Goal: Transaction & Acquisition: Purchase product/service

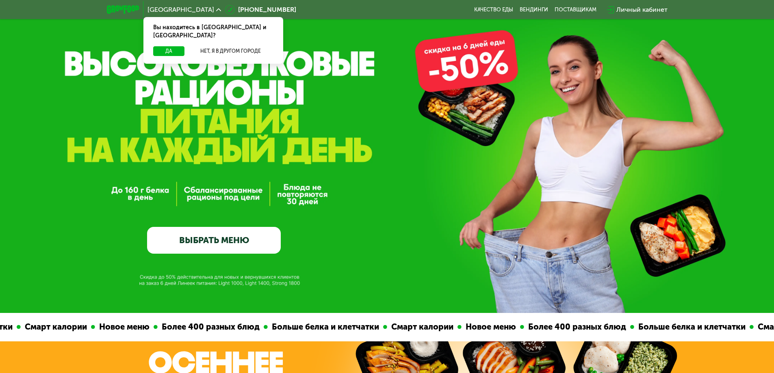
scroll to position [41, 0]
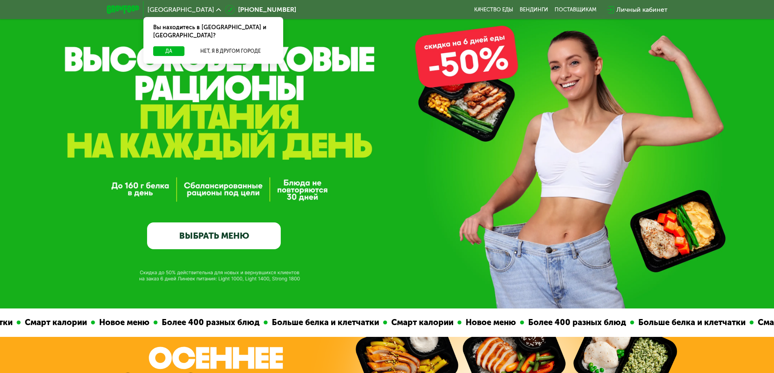
click at [246, 241] on link "ВЫБРАТЬ МЕНЮ" at bounding box center [214, 236] width 134 height 27
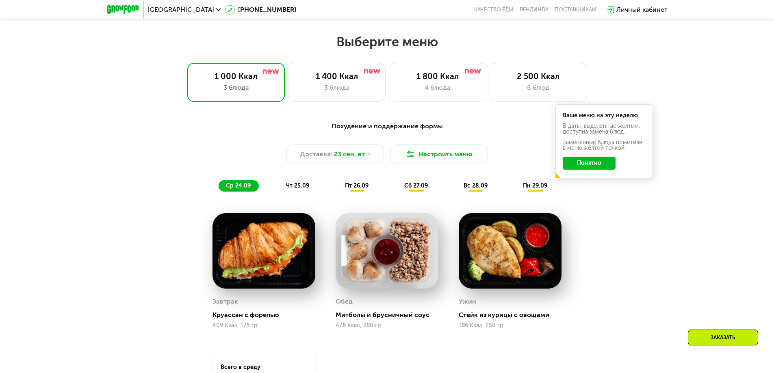
scroll to position [673, 0]
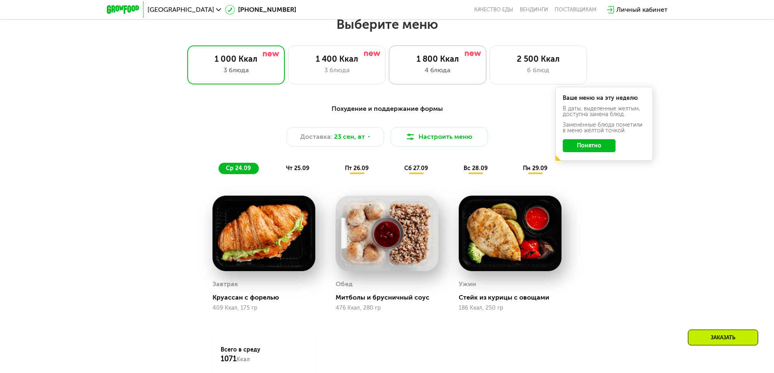
click at [416, 78] on div "1 800 Ккал 4 блюда" at bounding box center [437, 64] width 97 height 39
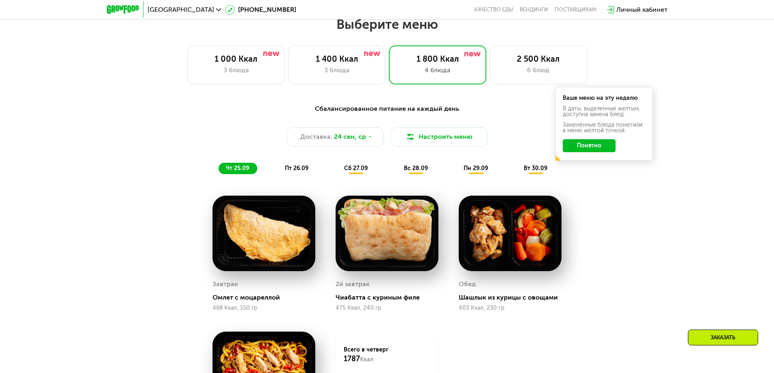
click at [580, 143] on button "Понятно" at bounding box center [589, 145] width 53 height 13
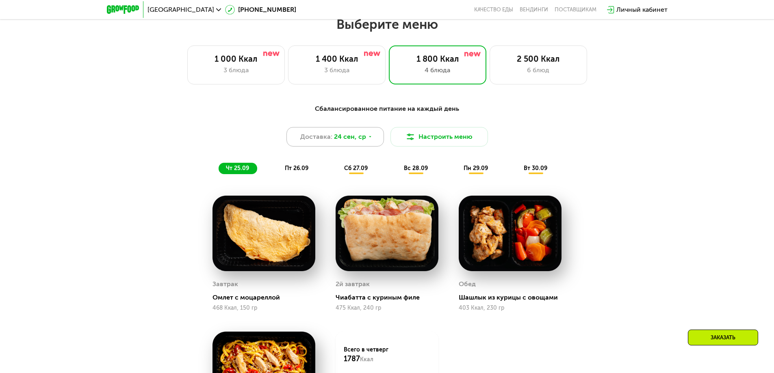
click at [371, 139] on icon at bounding box center [370, 136] width 5 height 5
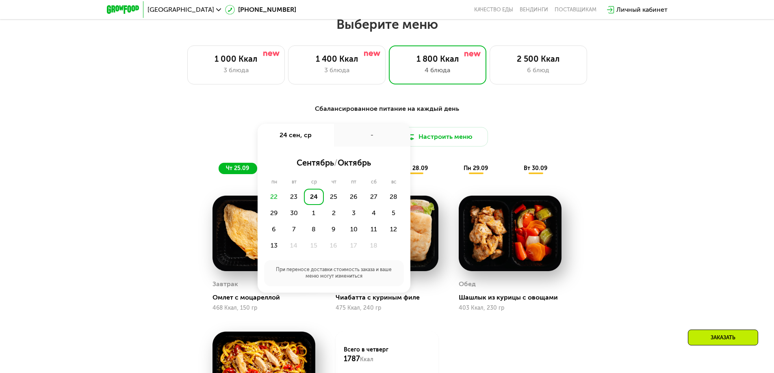
click at [449, 113] on div "Сбалансированное питание на каждый день" at bounding box center [387, 109] width 481 height 10
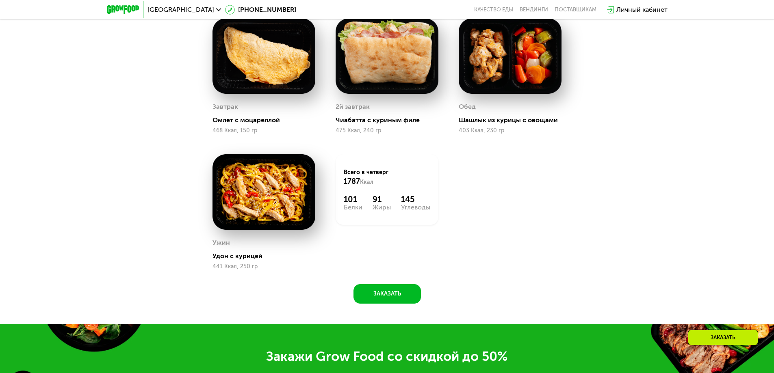
scroll to position [853, 0]
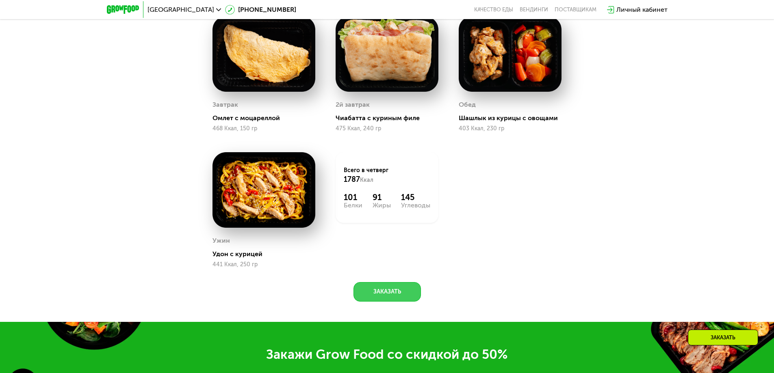
click at [407, 294] on button "Заказать" at bounding box center [386, 291] width 67 height 19
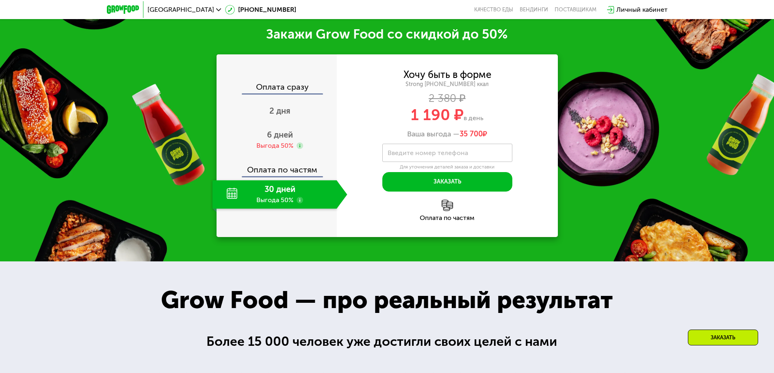
scroll to position [1178, 0]
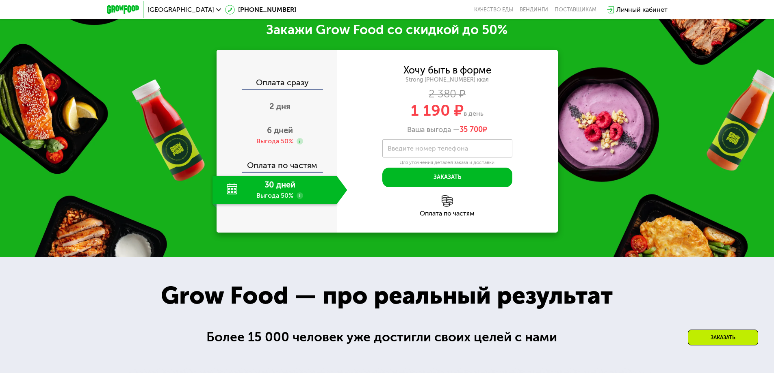
click at [300, 197] on use at bounding box center [299, 196] width 6 height 6
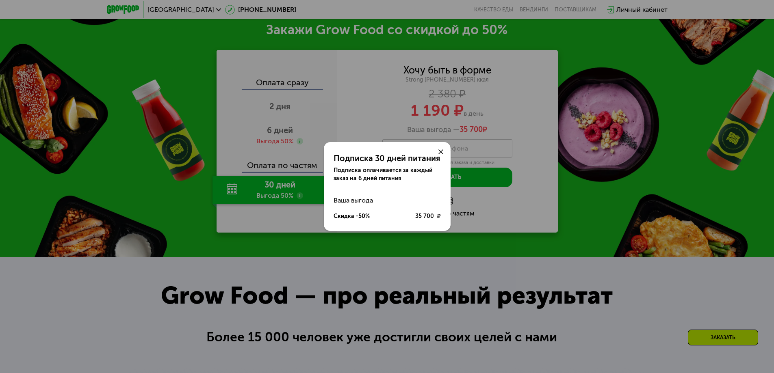
click at [299, 216] on div "Подписка 30 дней питания Подписка оплачивается за каждый заказ на 6 дней питани…" at bounding box center [387, 186] width 774 height 373
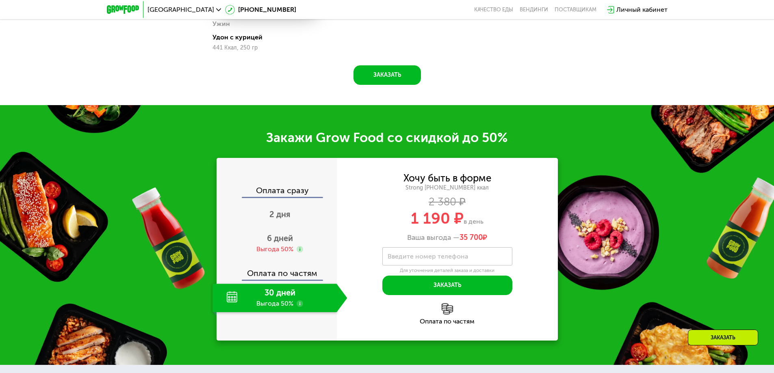
scroll to position [1097, 0]
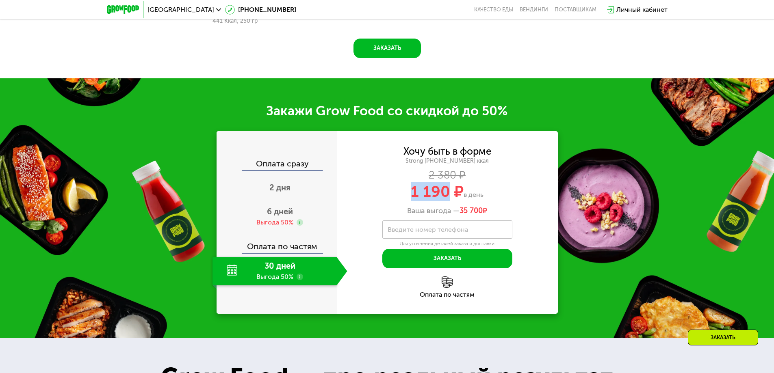
drag, startPoint x: 409, startPoint y: 196, endPoint x: 446, endPoint y: 196, distance: 37.4
click at [446, 196] on div "1 190 ₽ в день" at bounding box center [447, 191] width 221 height 15
copy span "1 190"
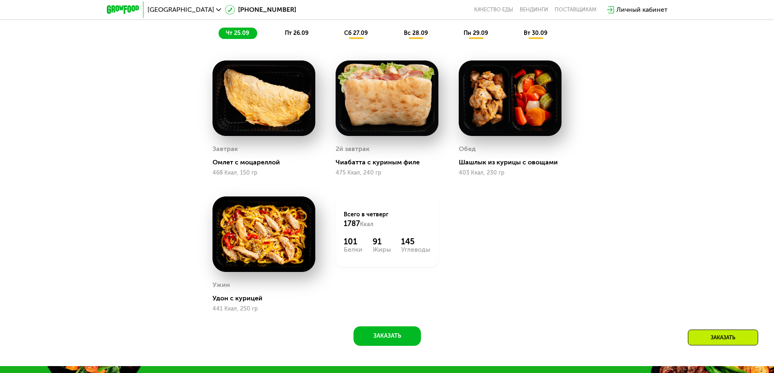
scroll to position [812, 0]
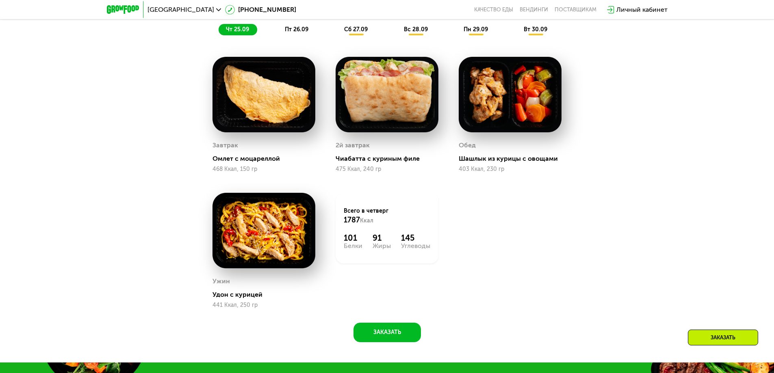
click at [409, 112] on img at bounding box center [386, 95] width 103 height 76
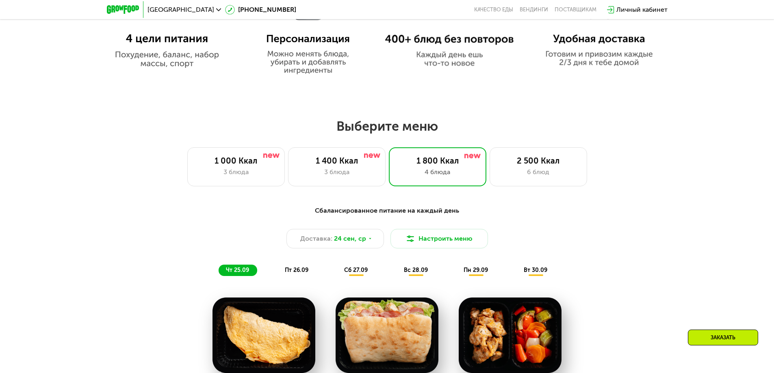
scroll to position [528, 0]
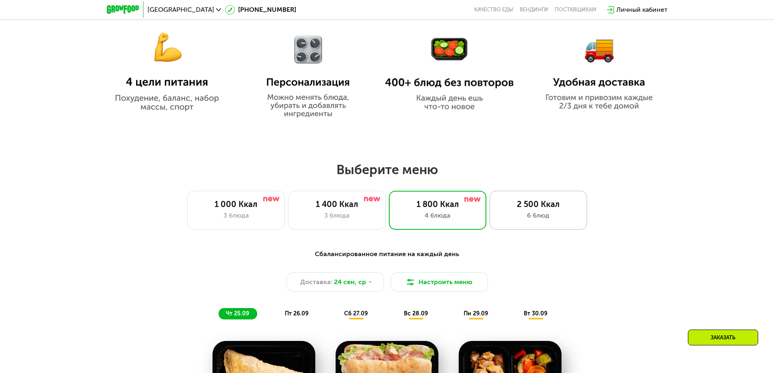
click at [545, 213] on div "2 500 Ккал 6 блюд" at bounding box center [537, 210] width 97 height 39
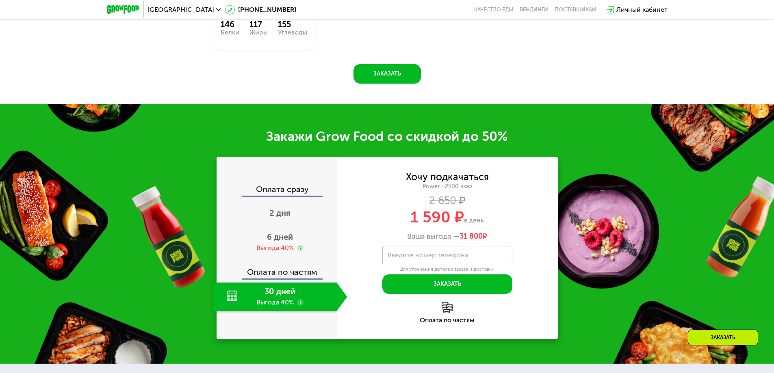
scroll to position [1178, 0]
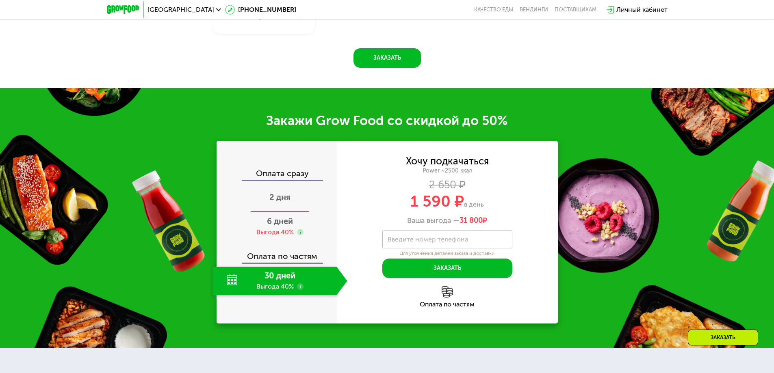
click at [273, 202] on span "2 дня" at bounding box center [279, 198] width 21 height 10
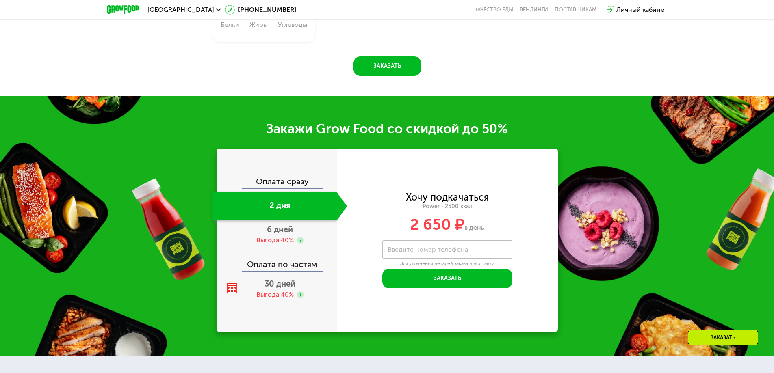
click at [279, 234] on span "6 дней" at bounding box center [280, 230] width 26 height 10
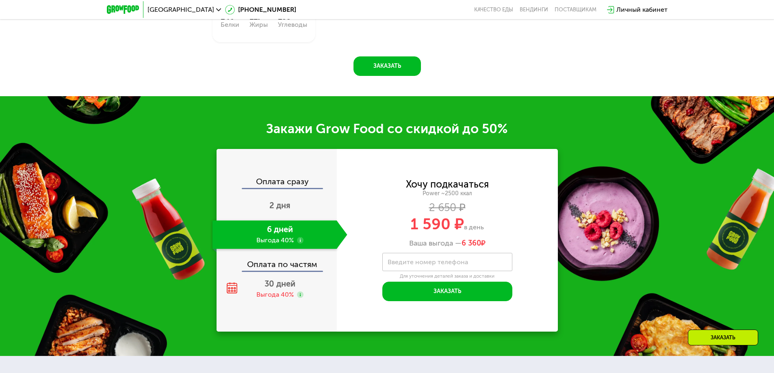
click at [299, 244] on use at bounding box center [300, 240] width 6 height 6
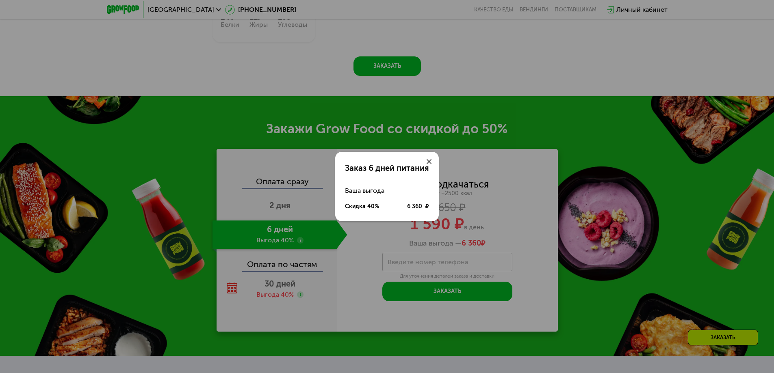
click at [310, 240] on div "Заказ 6 дней питания Ваша выгода Скидка 40% 6 360 ₽" at bounding box center [387, 186] width 774 height 373
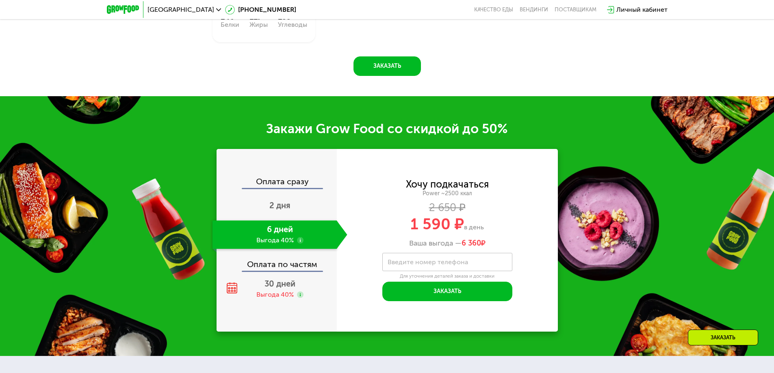
click at [296, 268] on div "Оплата по частям" at bounding box center [276, 261] width 119 height 19
click at [282, 287] on span "30 дней" at bounding box center [279, 284] width 31 height 10
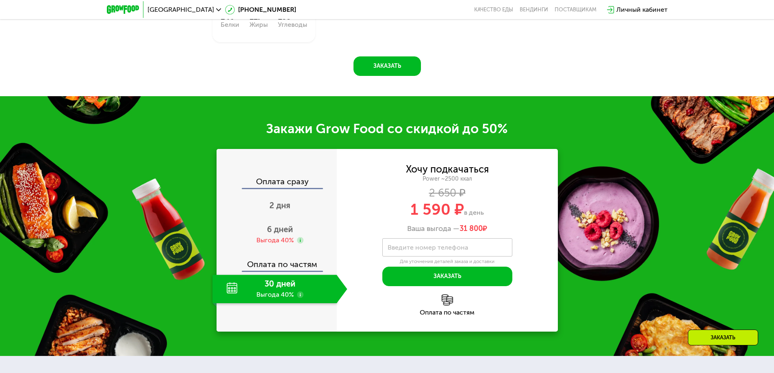
click at [276, 182] on div "Оплата сразу" at bounding box center [276, 182] width 119 height 11
click at [279, 209] on span "2 дня" at bounding box center [279, 206] width 21 height 10
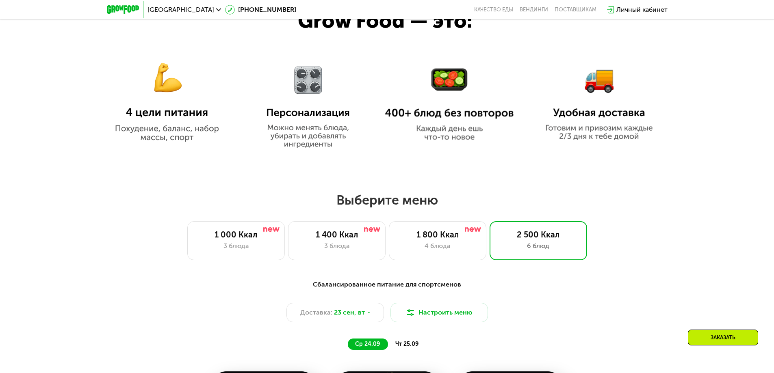
scroll to position [487, 0]
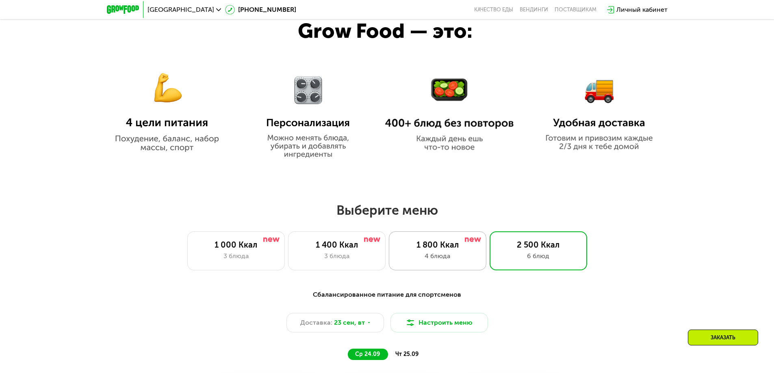
click at [433, 241] on div "1 800 Ккал 4 блюда" at bounding box center [437, 251] width 97 height 39
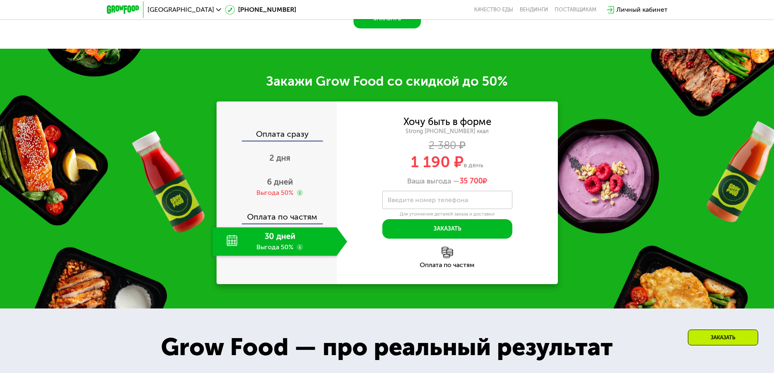
scroll to position [1137, 0]
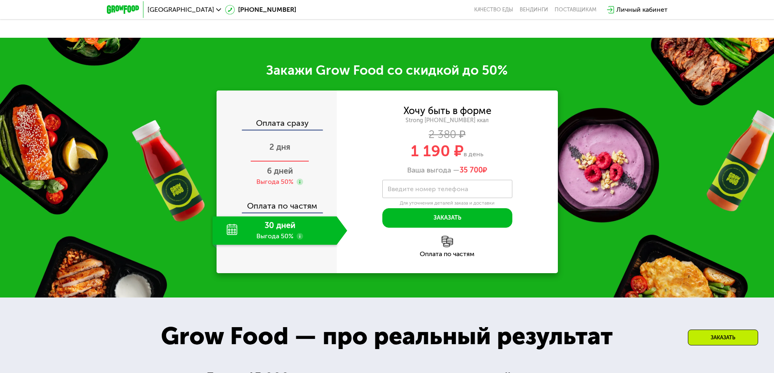
click at [284, 157] on div "2 дня" at bounding box center [279, 148] width 135 height 28
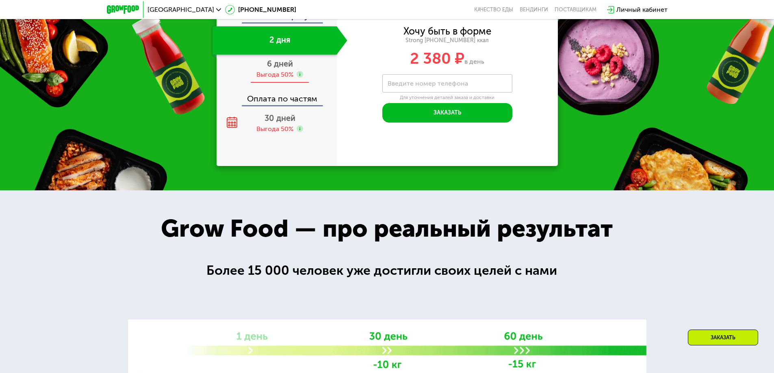
click at [274, 69] on span "6 дней" at bounding box center [280, 64] width 26 height 10
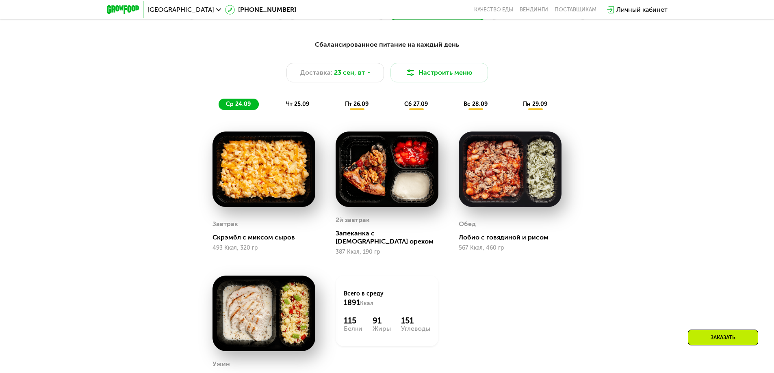
scroll to position [772, 0]
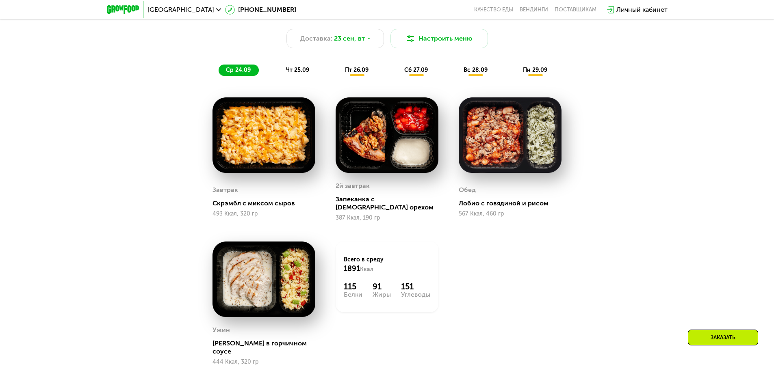
click at [302, 74] on span "чт 25.09" at bounding box center [297, 70] width 23 height 7
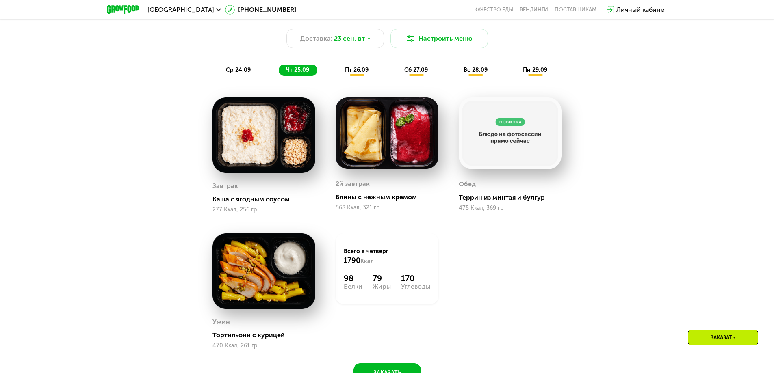
click at [362, 69] on span "пт 26.09" at bounding box center [357, 70] width 24 height 7
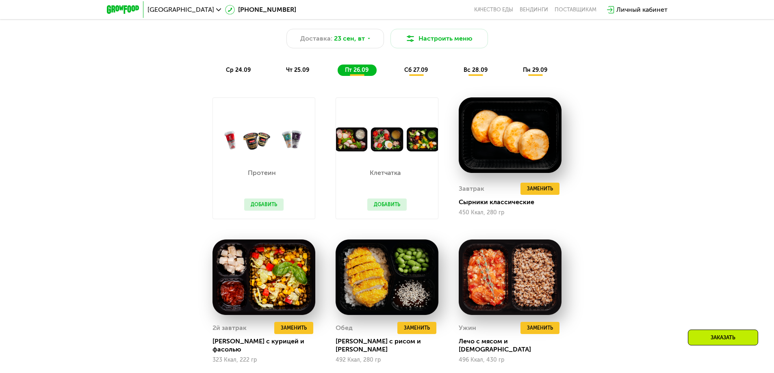
click at [295, 74] on span "чт 25.09" at bounding box center [297, 70] width 23 height 7
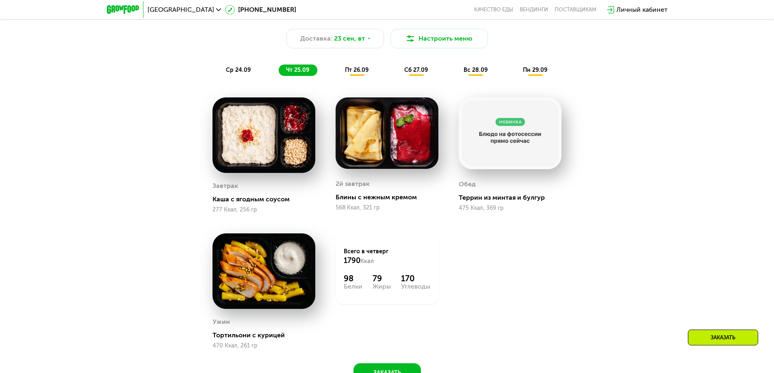
click at [420, 73] on span "сб 27.09" at bounding box center [416, 70] width 24 height 7
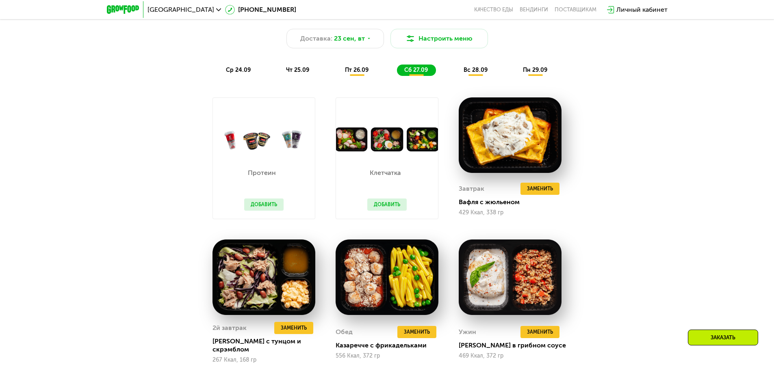
click at [475, 71] on span "вс 28.09" at bounding box center [475, 70] width 24 height 7
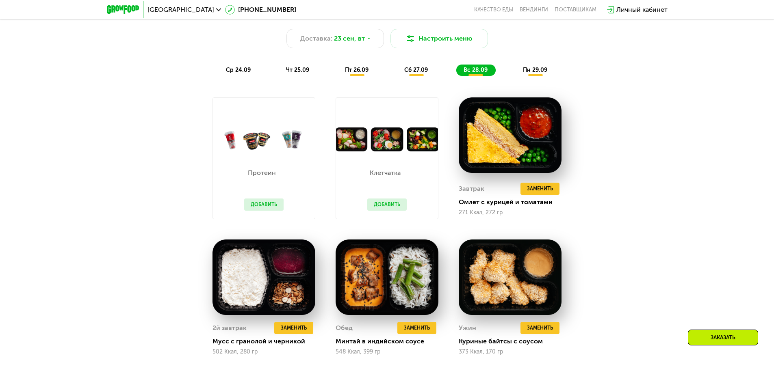
click at [536, 74] on span "пн 29.09" at bounding box center [535, 70] width 24 height 7
